Goal: Check status

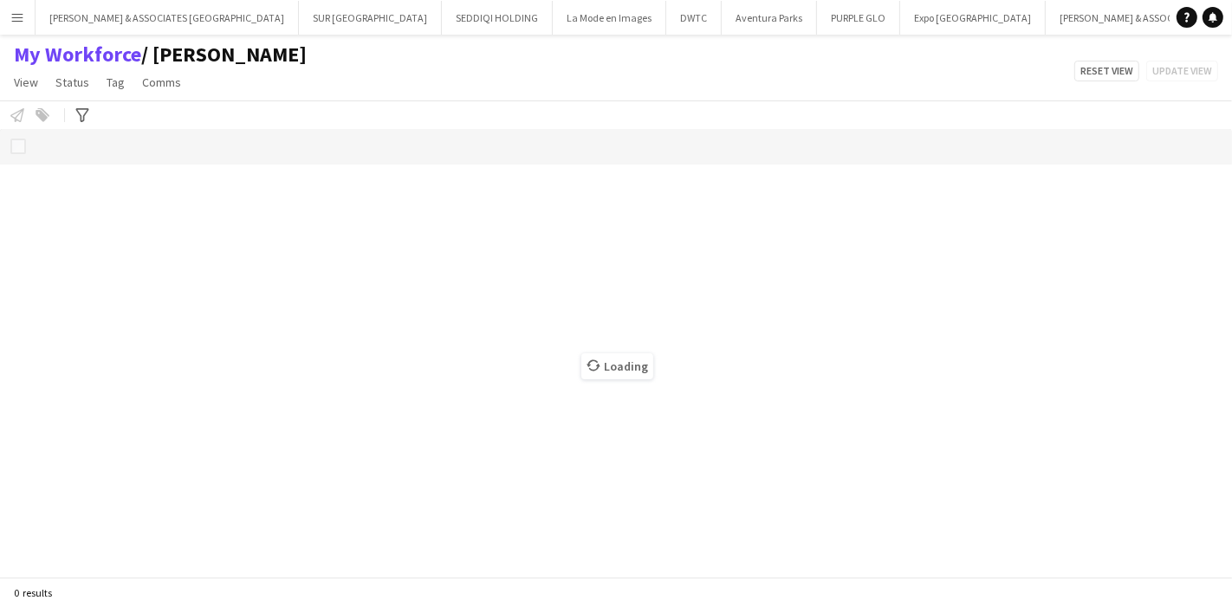
click at [19, 18] on app-icon "Menu" at bounding box center [17, 17] width 14 height 14
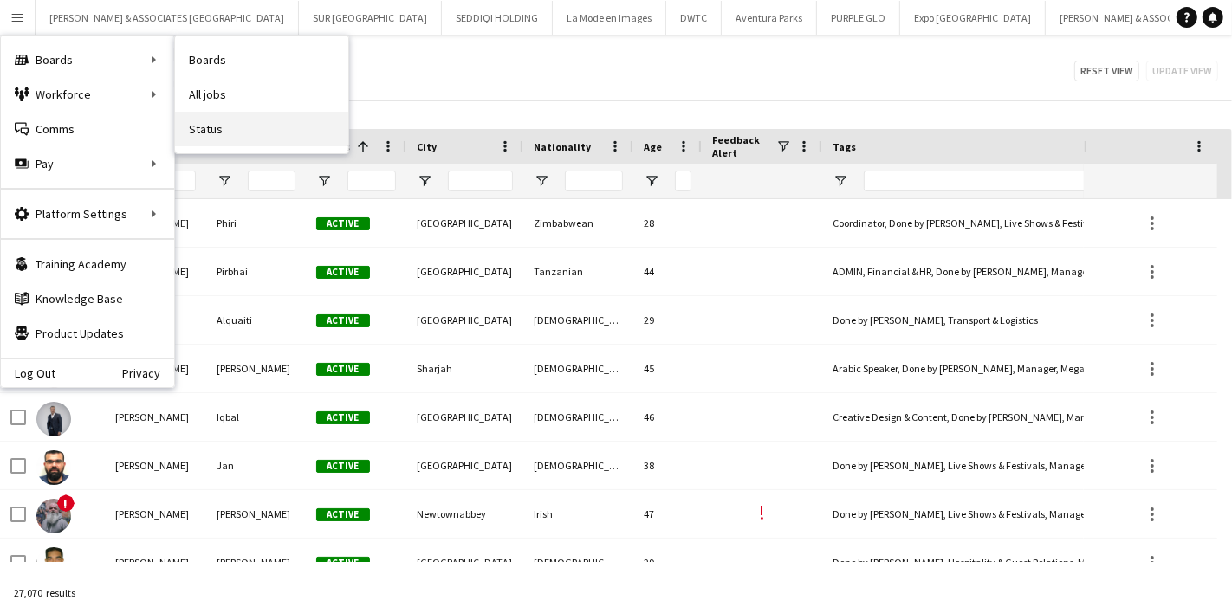
click at [271, 131] on link "Status" at bounding box center [261, 129] width 173 height 35
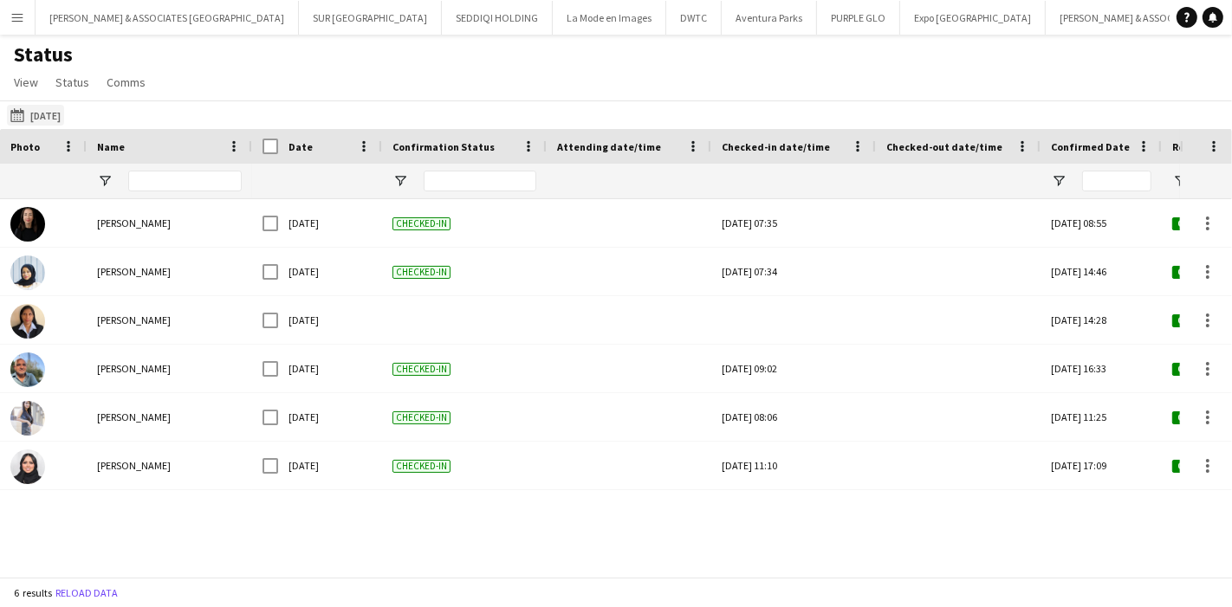
click at [60, 113] on button "[DATE] to [DATE] [DATE]" at bounding box center [35, 115] width 57 height 21
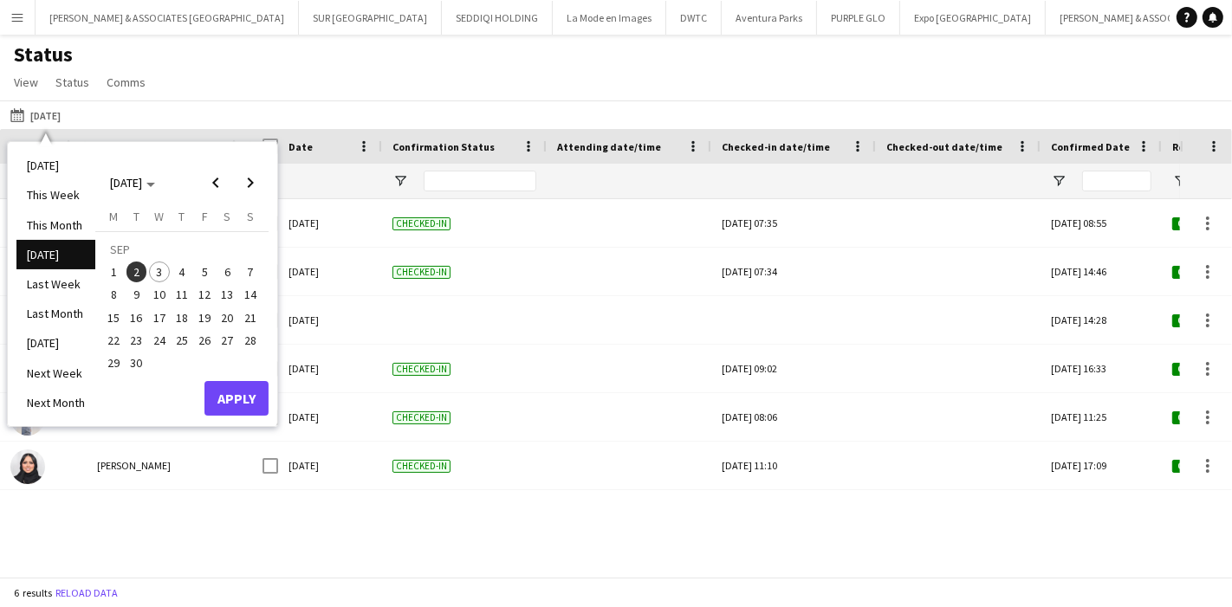
click at [156, 269] on span "3" at bounding box center [159, 272] width 21 height 21
click at [237, 401] on button "Apply" at bounding box center [236, 398] width 64 height 35
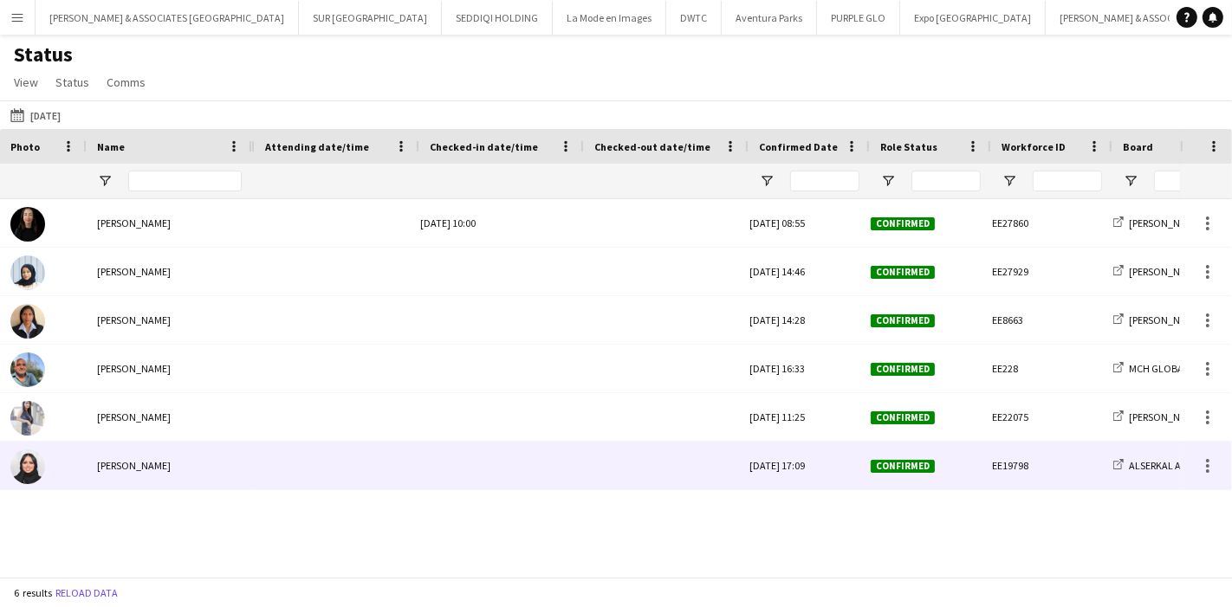
scroll to position [0, 302]
click at [1203, 469] on div at bounding box center [1207, 466] width 21 height 21
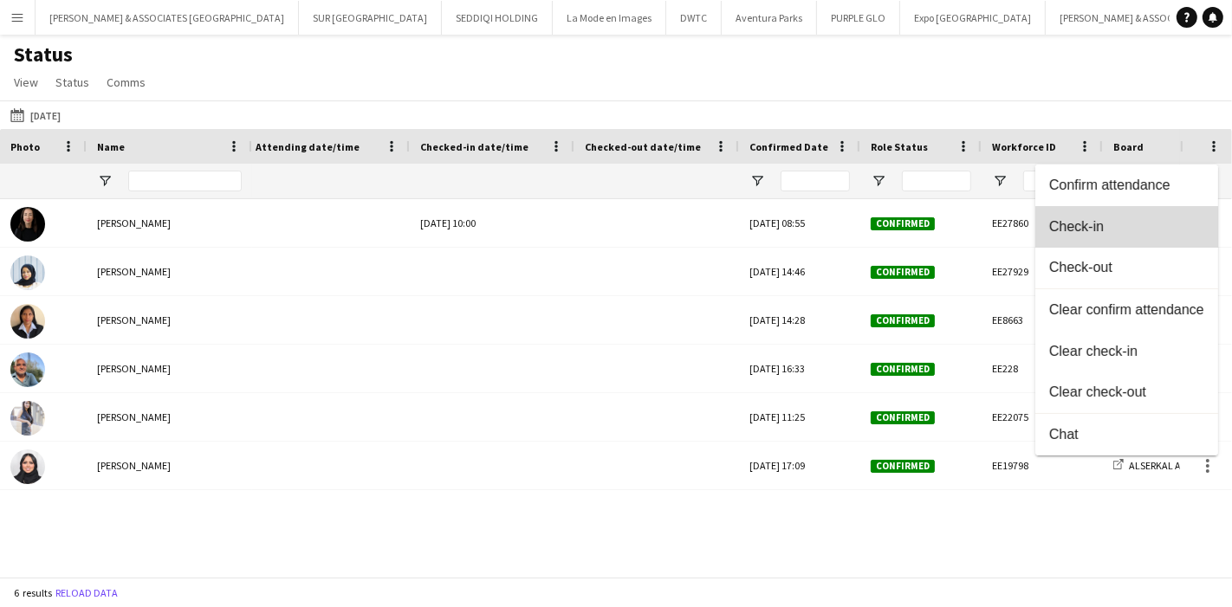
click at [1128, 236] on button "Check-in" at bounding box center [1126, 227] width 183 height 42
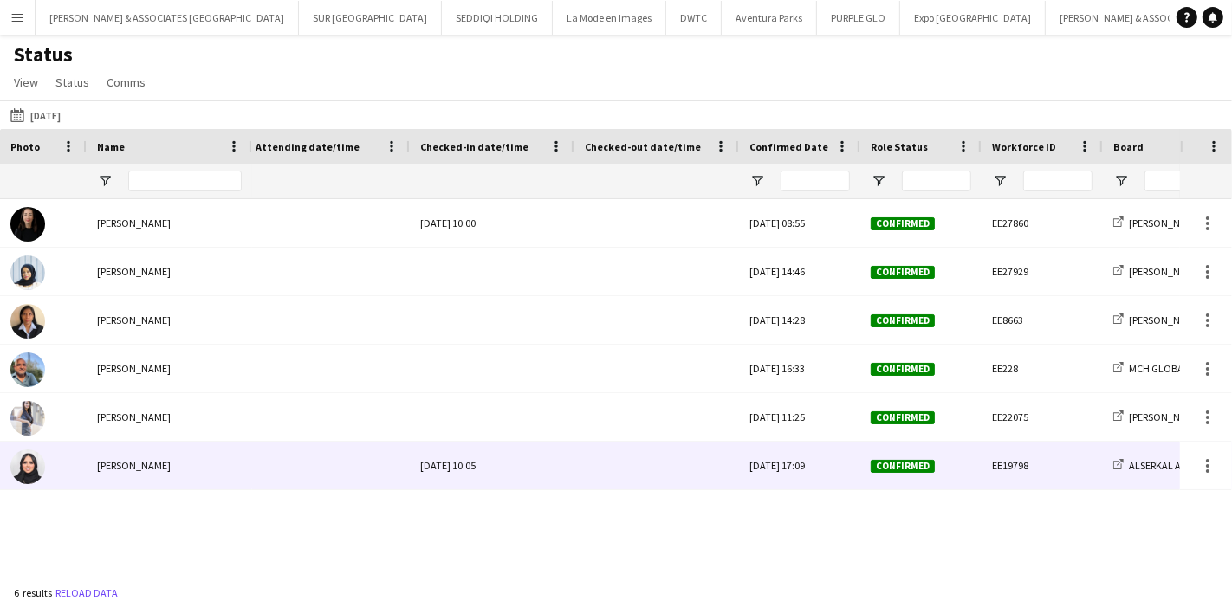
scroll to position [0, 0]
